Goal: Information Seeking & Learning: Learn about a topic

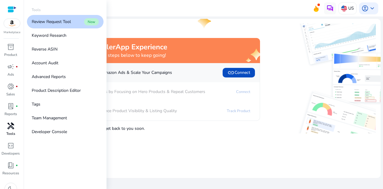
click at [9, 125] on span "handyman" at bounding box center [10, 125] width 7 height 7
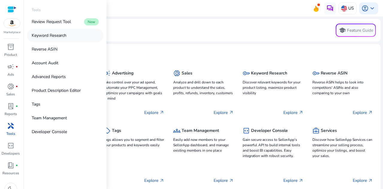
click at [49, 34] on p "Keyword Research" at bounding box center [49, 35] width 35 height 6
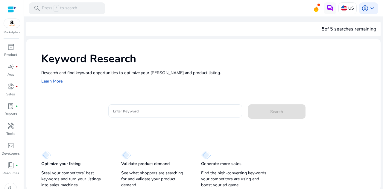
click at [139, 110] on input "Enter Keyword" at bounding box center [175, 111] width 124 height 7
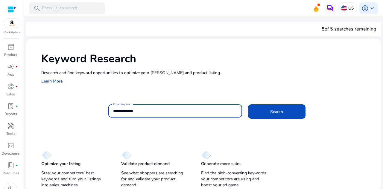
type input "**********"
click at [248, 104] on button "Search" at bounding box center [276, 111] width 57 height 14
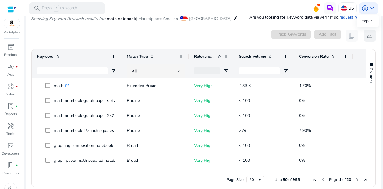
click at [368, 34] on span "download" at bounding box center [369, 35] width 7 height 7
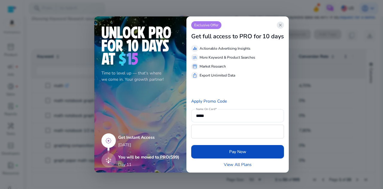
click at [281, 25] on span "close" at bounding box center [280, 25] width 5 height 5
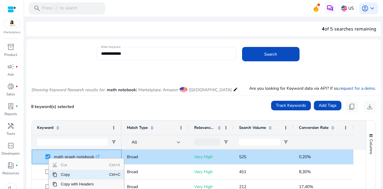
scroll to position [30, 0]
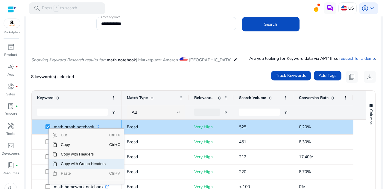
click at [82, 165] on span "Copy with Group Headers" at bounding box center [83, 164] width 52 height 10
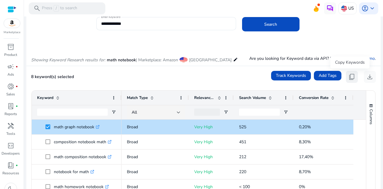
click at [350, 78] on span "content_copy" at bounding box center [351, 76] width 7 height 7
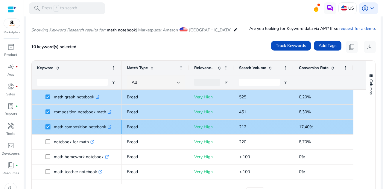
scroll to position [77, 0]
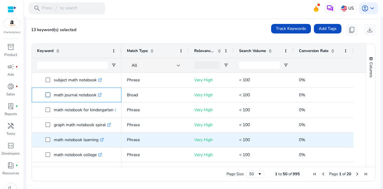
scroll to position [210, 0]
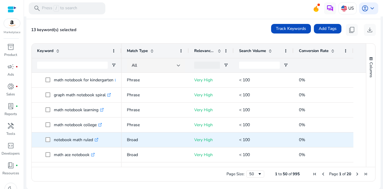
click at [78, 140] on p "notebook math ruled .st0{fill:#2c8af8}" at bounding box center [76, 140] width 45 height 12
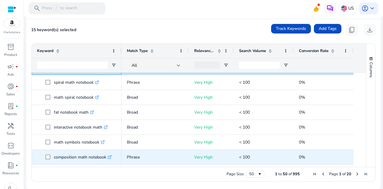
scroll to position [0, 0]
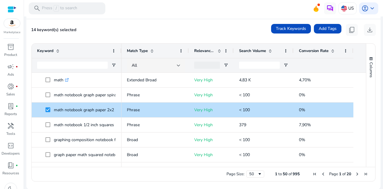
click at [250, 51] on span "Search Volume" at bounding box center [252, 50] width 27 height 5
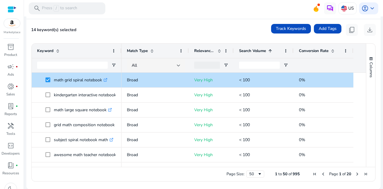
click at [250, 51] on span "Search Volume" at bounding box center [252, 50] width 27 height 5
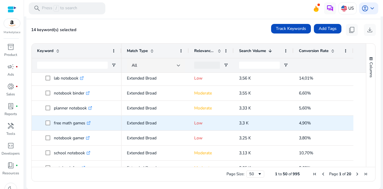
scroll to position [654, 0]
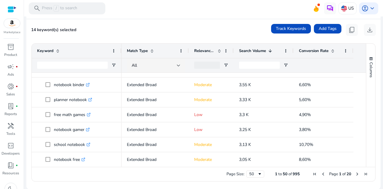
click at [355, 174] on span "Next Page" at bounding box center [357, 174] width 5 height 5
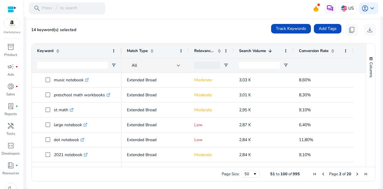
scroll to position [0, 0]
click at [358, 174] on span "Page 2 of 20" at bounding box center [340, 174] width 59 height 5
click at [355, 174] on span "Next Page" at bounding box center [357, 174] width 5 height 5
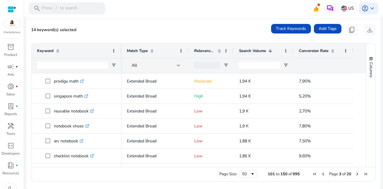
scroll to position [98, 0]
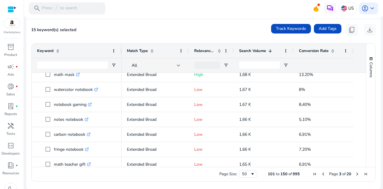
click at [366, 145] on div "Columns" at bounding box center [370, 105] width 9 height 123
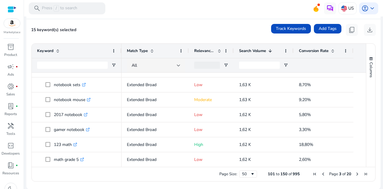
click at [355, 174] on span "Next Page" at bounding box center [357, 174] width 5 height 5
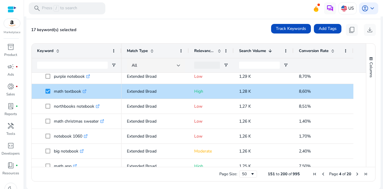
drag, startPoint x: 364, startPoint y: 159, endPoint x: 364, endPoint y: 166, distance: 7.5
click at [366, 166] on div "Columns Keyword Column Labels Drag here to set column labels" at bounding box center [370, 105] width 9 height 123
click at [356, 174] on span "Next Page" at bounding box center [357, 174] width 5 height 5
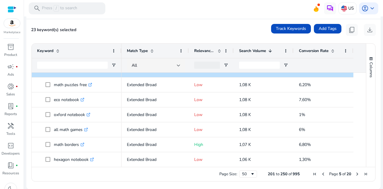
click at [355, 174] on span "Next Page" at bounding box center [357, 174] width 5 height 5
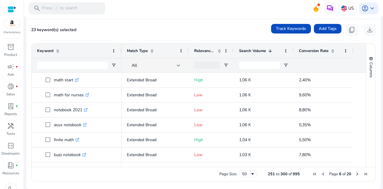
drag, startPoint x: 361, startPoint y: 78, endPoint x: 360, endPoint y: 90, distance: 12.1
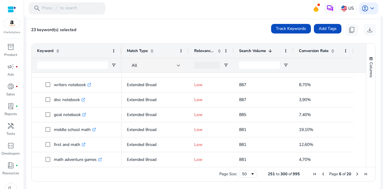
click at [355, 174] on span "Next Page" at bounding box center [357, 174] width 5 height 5
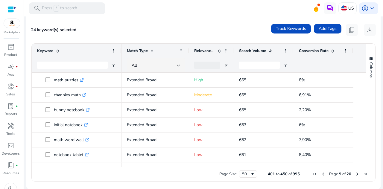
drag, startPoint x: 364, startPoint y: 76, endPoint x: 362, endPoint y: 96, distance: 20.2
click at [362, 96] on div "Keyword Match Type Relevance Score 1" at bounding box center [204, 105] width 344 height 123
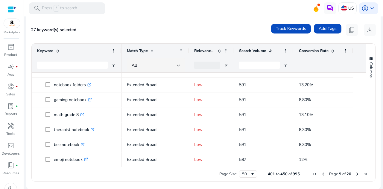
click at [355, 174] on span "Next Page" at bounding box center [357, 174] width 5 height 5
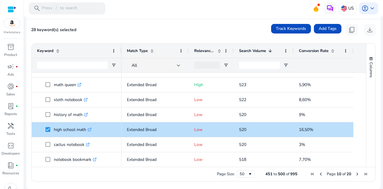
click at [355, 174] on span "Next Page" at bounding box center [357, 174] width 5 height 5
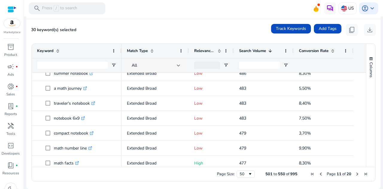
scroll to position [392, 0]
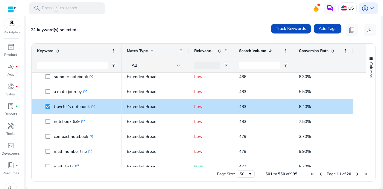
drag, startPoint x: 368, startPoint y: 126, endPoint x: 366, endPoint y: 134, distance: 8.3
click at [366, 142] on div "Columns" at bounding box center [370, 105] width 9 height 123
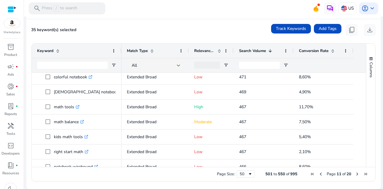
scroll to position [654, 0]
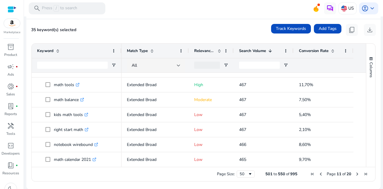
click at [355, 174] on span "Next Page" at bounding box center [357, 174] width 5 height 5
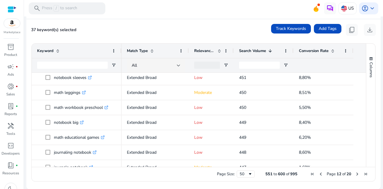
scroll to position [0, 0]
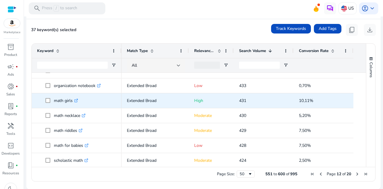
click at [50, 99] on span at bounding box center [49, 101] width 8 height 12
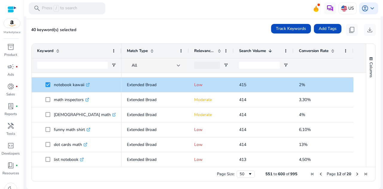
click at [355, 173] on span "Next Page" at bounding box center [357, 174] width 5 height 5
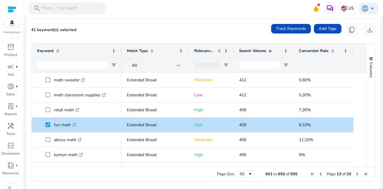
drag, startPoint x: 361, startPoint y: 77, endPoint x: 361, endPoint y: 86, distance: 9.0
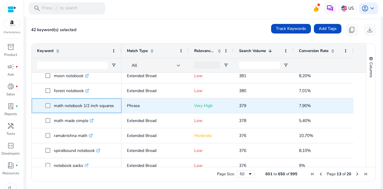
click at [63, 107] on p "math notebook 1/2 inch squares .st0{fill:#2c8af8}" at bounding box center [87, 106] width 66 height 12
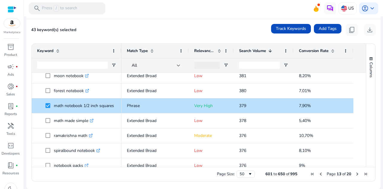
drag, startPoint x: 361, startPoint y: 129, endPoint x: 361, endPoint y: 136, distance: 7.8
click at [361, 136] on div at bounding box center [363, 38] width 5 height 748
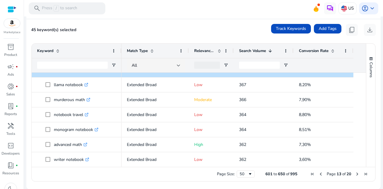
click at [355, 173] on span "Next Page" at bounding box center [357, 174] width 5 height 5
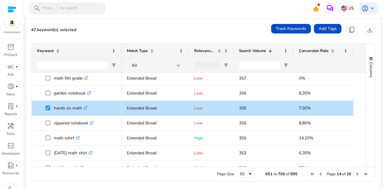
drag, startPoint x: 364, startPoint y: 86, endPoint x: 364, endPoint y: 89, distance: 3.0
click at [366, 89] on div "Columns" at bounding box center [370, 105] width 9 height 123
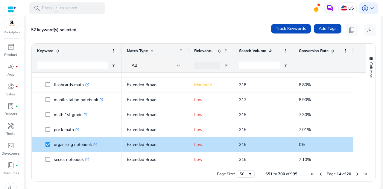
click at [355, 173] on span "Next Page" at bounding box center [357, 174] width 5 height 5
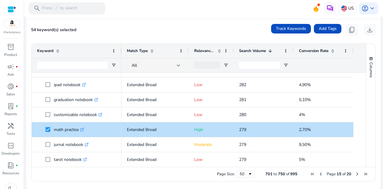
click at [355, 173] on span "Next Page" at bounding box center [357, 174] width 5 height 5
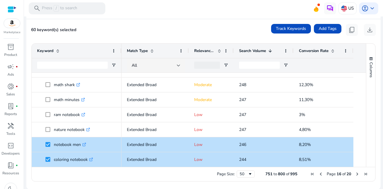
click at [355, 173] on span "Next Page" at bounding box center [357, 174] width 5 height 5
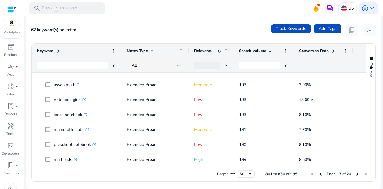
click at [355, 173] on span "Next Page" at bounding box center [357, 174] width 5 height 5
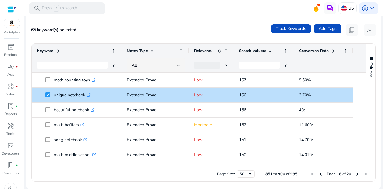
click at [355, 175] on span "Next Page" at bounding box center [357, 174] width 5 height 5
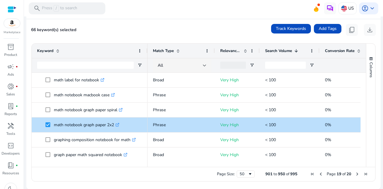
drag, startPoint x: 120, startPoint y: 51, endPoint x: 146, endPoint y: 58, distance: 26.9
click at [146, 58] on div "Keyword" at bounding box center [90, 58] width 116 height 29
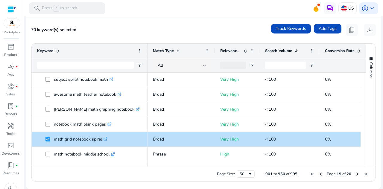
click at [355, 174] on span "Next Page" at bounding box center [357, 174] width 5 height 5
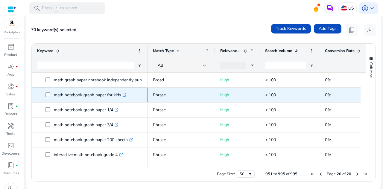
click at [103, 96] on p "math notebook graph paper for kids .st0{fill:#2c8af8}" at bounding box center [90, 95] width 73 height 12
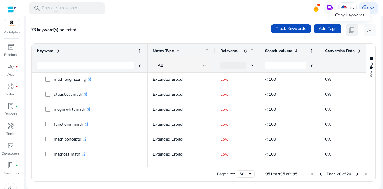
click at [348, 30] on span "content_copy" at bounding box center [351, 29] width 7 height 7
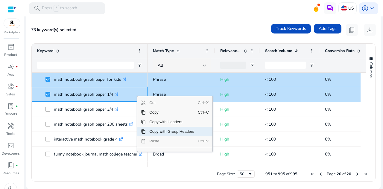
click at [157, 131] on span "Copy with Group Headers" at bounding box center [172, 132] width 52 height 10
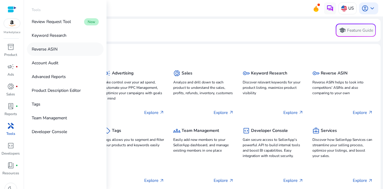
click at [53, 48] on p "Reverse ASIN" at bounding box center [45, 49] width 26 height 6
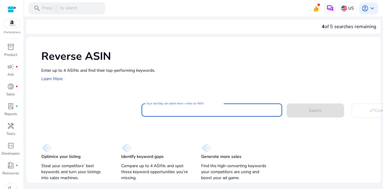
click at [165, 111] on input "Your next big win starts here—enter an ASIN" at bounding box center [211, 110] width 131 height 7
paste input "**********"
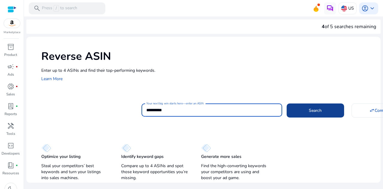
type input "**********"
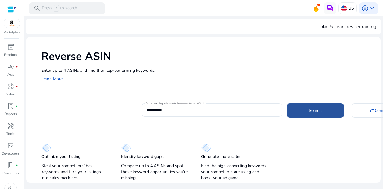
click at [295, 113] on span at bounding box center [315, 110] width 57 height 14
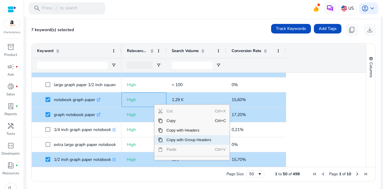
click at [173, 140] on span "Copy with Group Headers" at bounding box center [189, 140] width 52 height 10
